Goal: Information Seeking & Learning: Learn about a topic

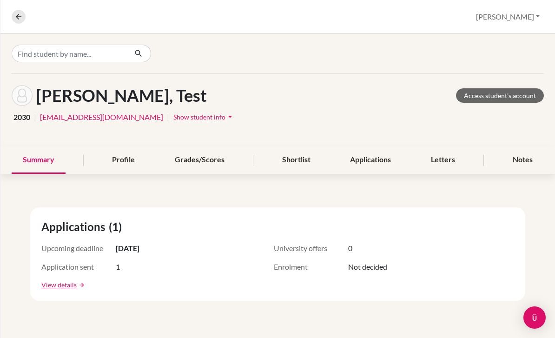
click at [522, 18] on button "[PERSON_NAME]" at bounding box center [508, 17] width 72 height 18
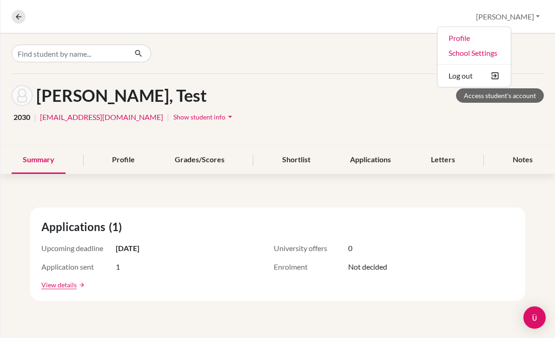
click at [499, 33] on link "Profile" at bounding box center [474, 38] width 73 height 15
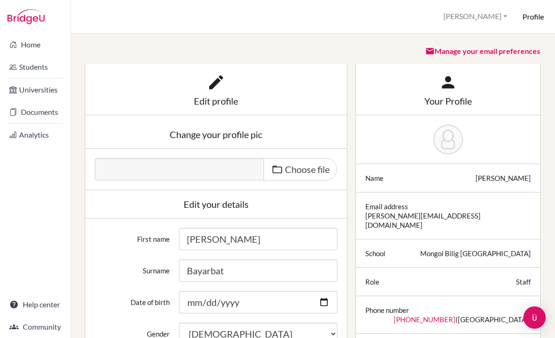
click at [20, 48] on link "Home" at bounding box center [35, 44] width 66 height 19
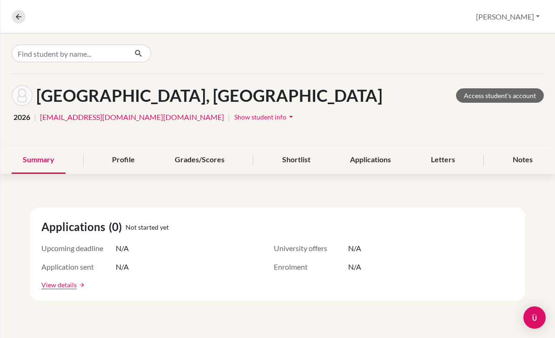
click at [131, 164] on div "Profile" at bounding box center [123, 159] width 45 height 27
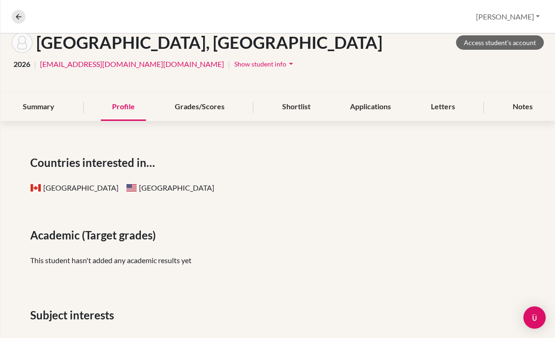
scroll to position [52, 0]
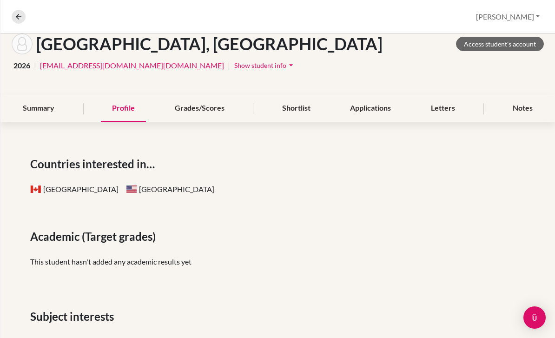
click at [204, 107] on div "Grades/Scores" at bounding box center [200, 108] width 72 height 27
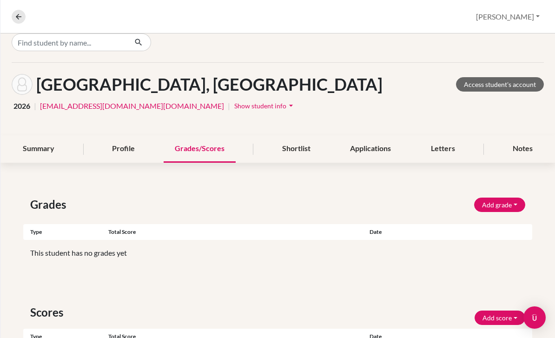
click at [524, 184] on div "Grades Add grade IB Predicted 4.0 GPA Weighted GPA Type Total score Date Unsupp…" at bounding box center [277, 307] width 555 height 267
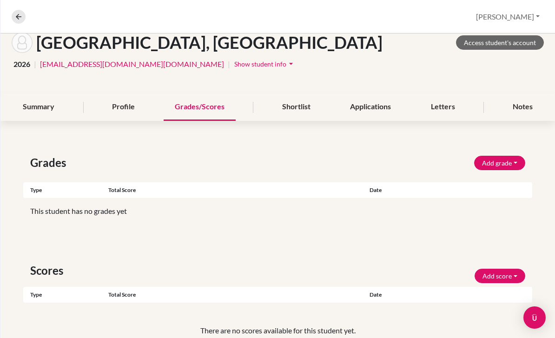
scroll to position [54, 0]
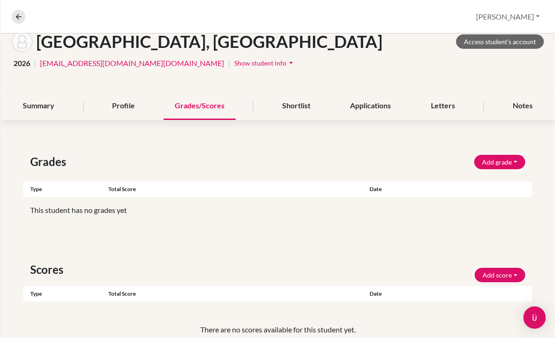
click at [300, 111] on div "Shortlist" at bounding box center [296, 106] width 51 height 27
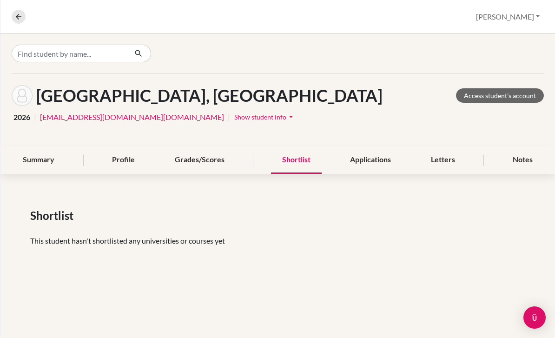
click at [374, 160] on div "Applications" at bounding box center [370, 159] width 63 height 27
click at [446, 164] on div "Letters" at bounding box center [443, 159] width 46 height 27
click at [524, 162] on div "Notes" at bounding box center [523, 159] width 42 height 27
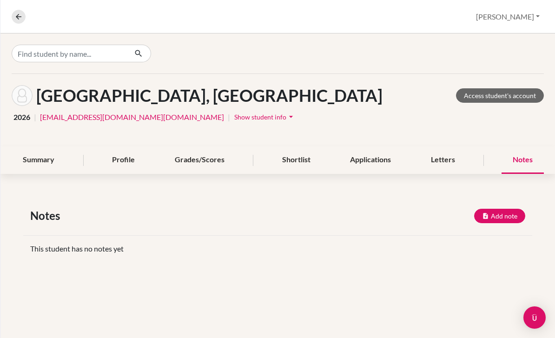
click at [518, 18] on button "[PERSON_NAME]" at bounding box center [508, 17] width 72 height 18
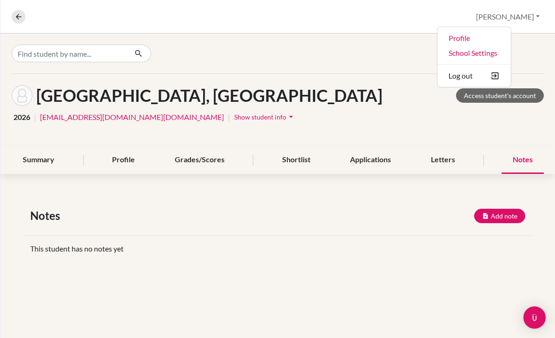
click at [511, 36] on link "Profile" at bounding box center [474, 38] width 73 height 15
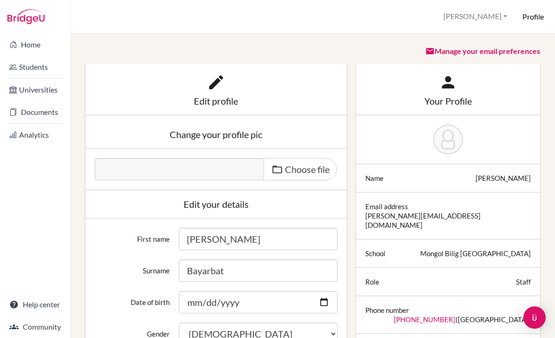
click at [16, 19] on img at bounding box center [25, 16] width 37 height 15
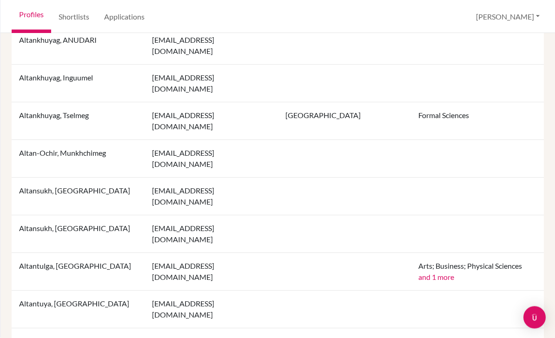
scroll to position [30, 0]
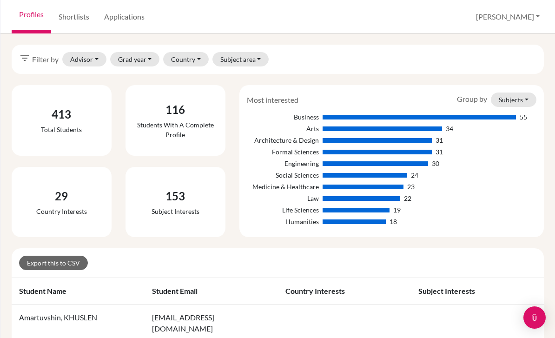
click at [525, 256] on div "Export this to CSV" at bounding box center [277, 263] width 517 height 14
click at [129, 52] on button "Grad year" at bounding box center [135, 59] width 50 height 14
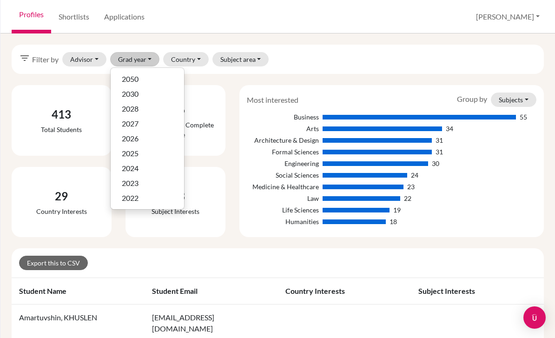
click at [129, 133] on span "2026" at bounding box center [130, 138] width 17 height 11
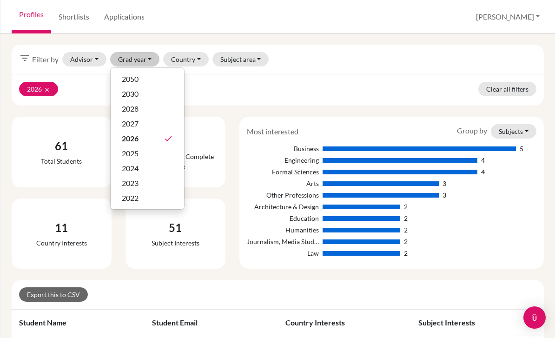
click at [521, 237] on div "Journalism, Media Studies & Communication 2" at bounding box center [392, 242] width 290 height 10
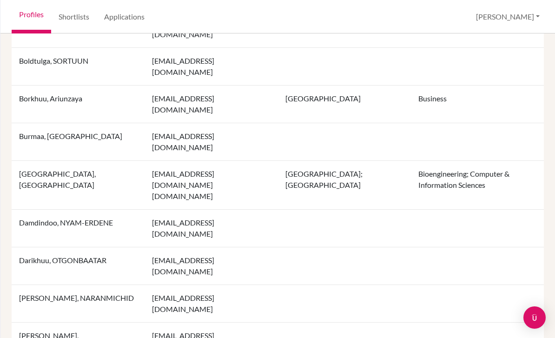
scroll to position [701, 0]
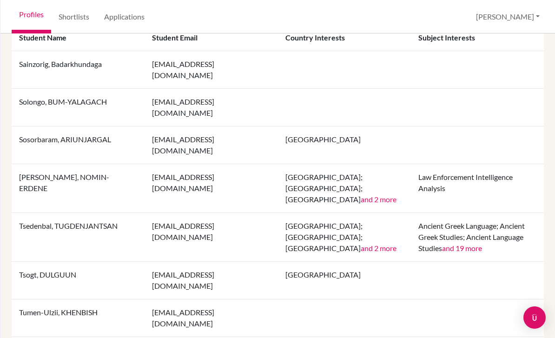
scroll to position [290, 0]
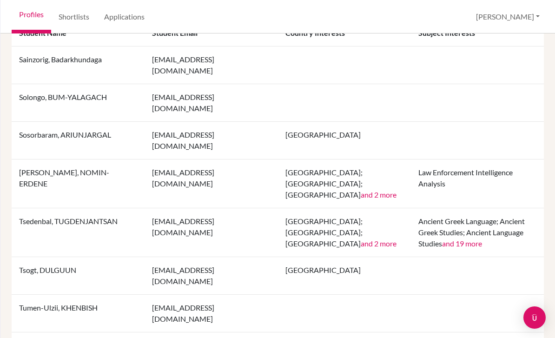
click at [460, 238] on button "and 19 more" at bounding box center [462, 243] width 40 height 11
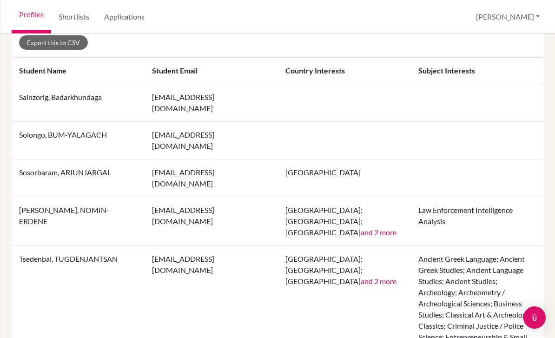
scroll to position [252, 0]
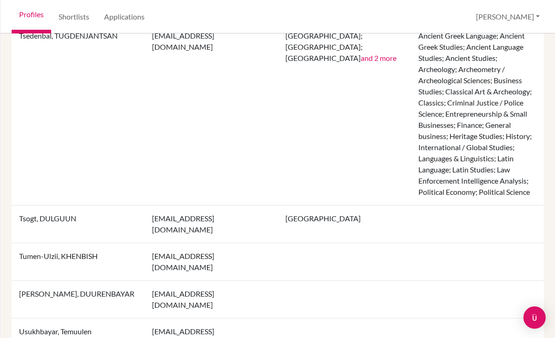
scroll to position [475, 0]
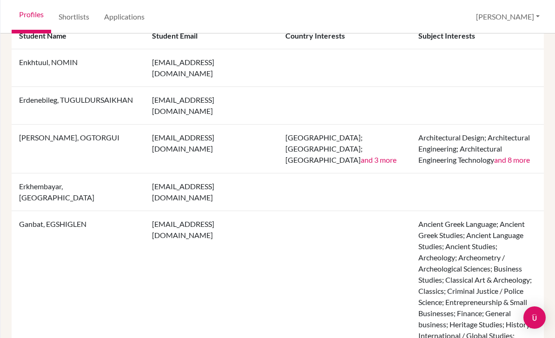
scroll to position [286, 0]
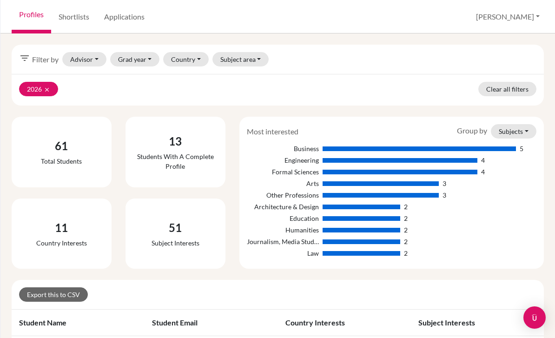
click at [50, 86] on icon "clear" at bounding box center [47, 89] width 7 height 7
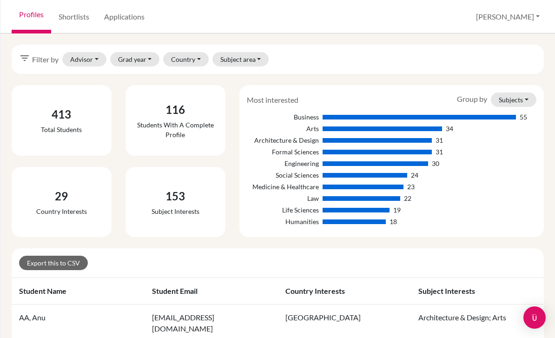
click at [517, 14] on button "[PERSON_NAME]" at bounding box center [508, 17] width 72 height 18
click at [486, 43] on link "Profile" at bounding box center [474, 38] width 73 height 15
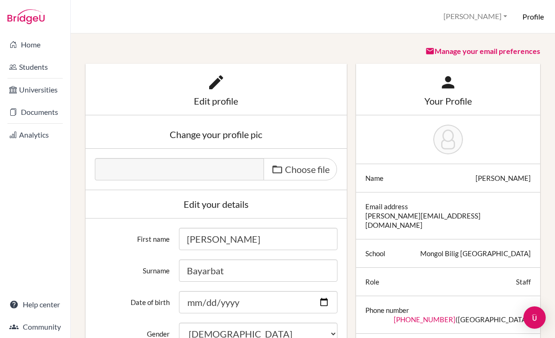
click at [18, 75] on link "Students" at bounding box center [35, 67] width 66 height 19
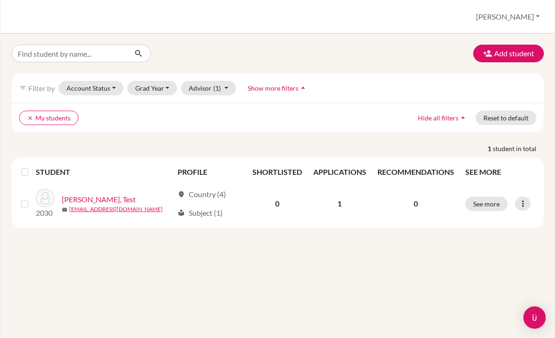
click at [42, 196] on img at bounding box center [45, 198] width 19 height 19
click at [153, 207] on div "mail [EMAIL_ADDRESS][DOMAIN_NAME]" at bounding box center [118, 209] width 112 height 8
click at [206, 204] on div "location_on Country (4) local_library Subject (1)" at bounding box center [209, 204] width 63 height 30
click at [203, 207] on div "location_on Country (4)" at bounding box center [200, 212] width 45 height 11
click at [491, 206] on button "See more" at bounding box center [486, 204] width 42 height 14
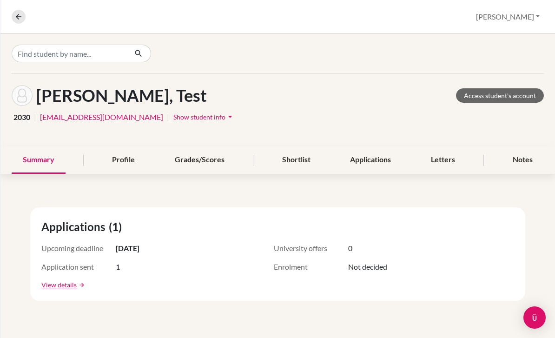
click at [507, 100] on link "Access student's account" at bounding box center [500, 95] width 88 height 14
